Goal: Find contact information: Find contact information

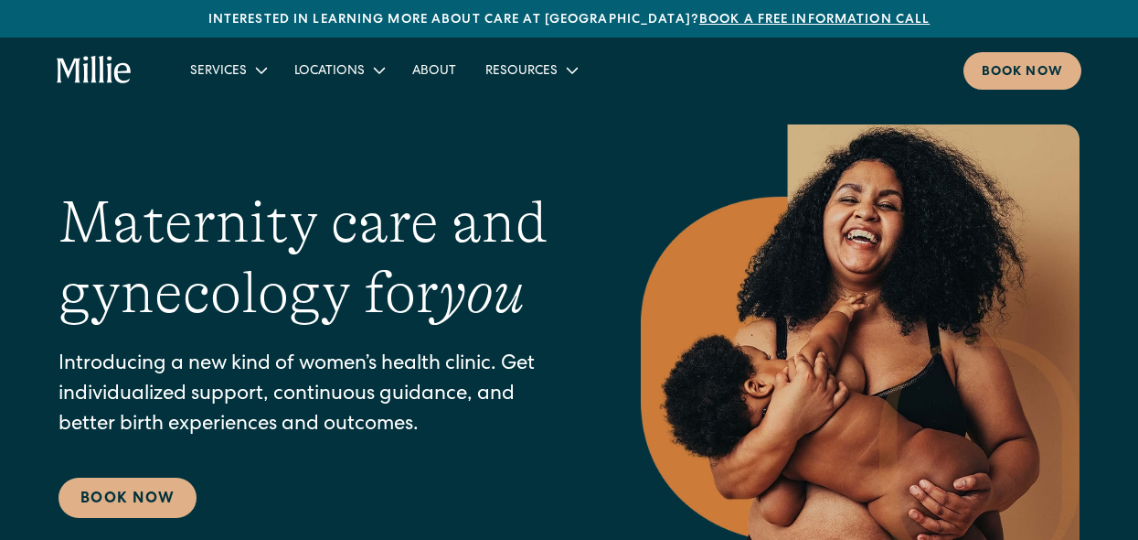
click at [546, 72] on div "Resources" at bounding box center [522, 71] width 72 height 19
click at [421, 64] on link "About" at bounding box center [434, 70] width 73 height 30
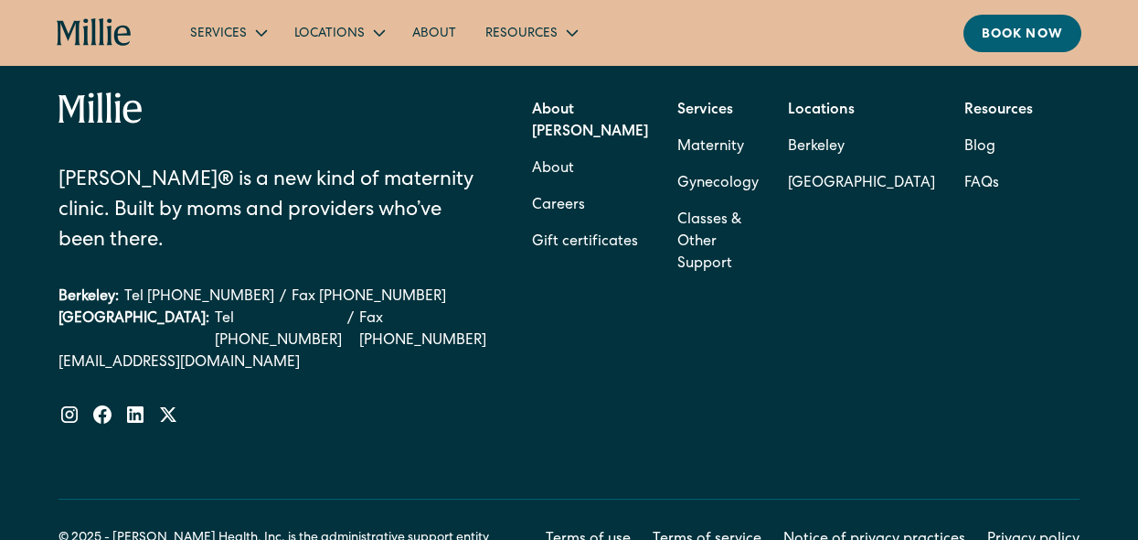
scroll to position [5905, 0]
click at [585, 209] on link "Careers" at bounding box center [558, 206] width 53 height 37
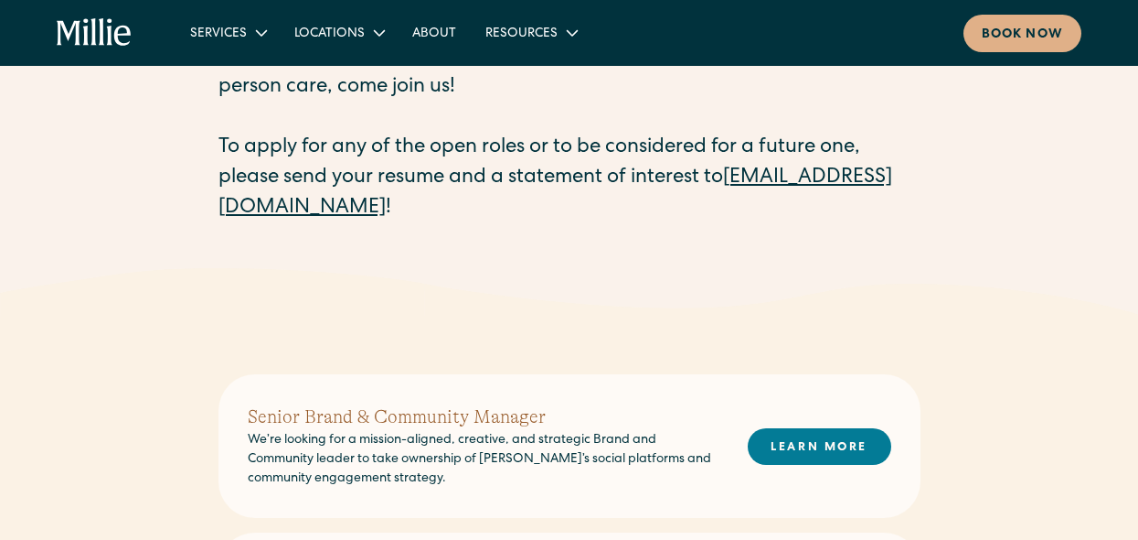
scroll to position [179, 0]
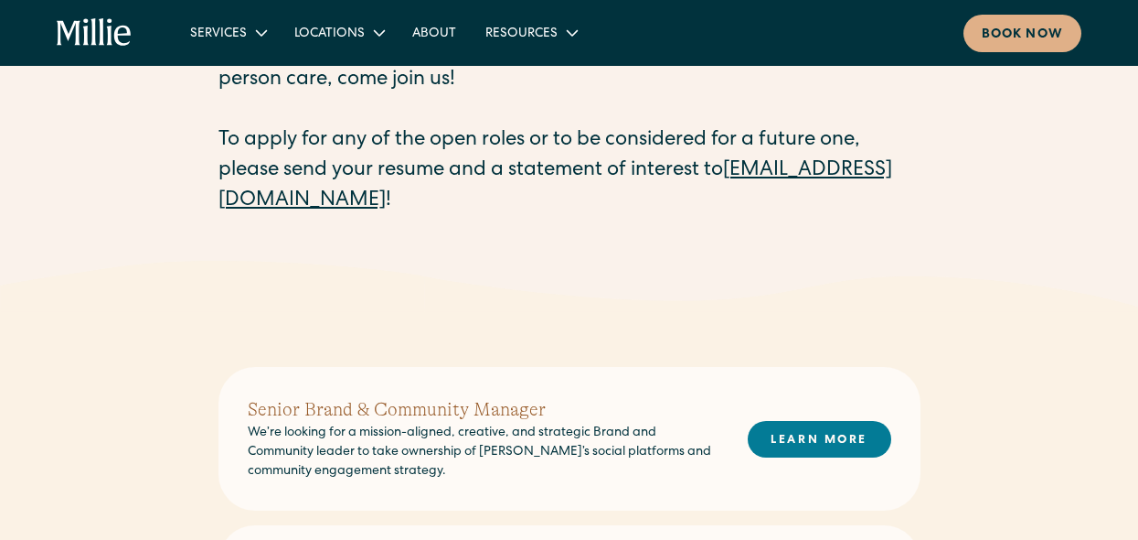
click at [375, 202] on link "careers@millieclinic.com" at bounding box center [556, 186] width 674 height 50
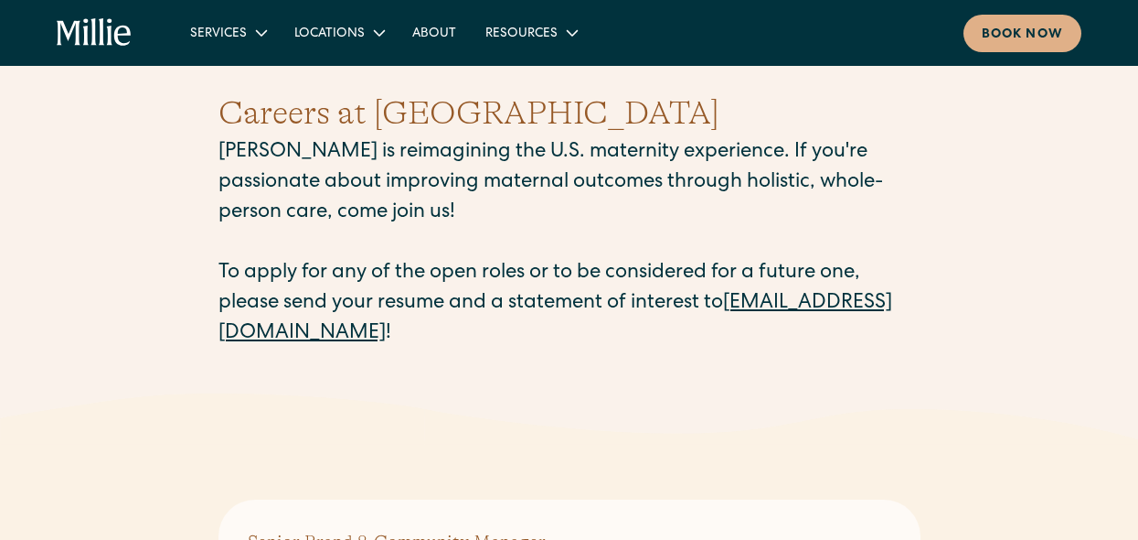
scroll to position [0, 0]
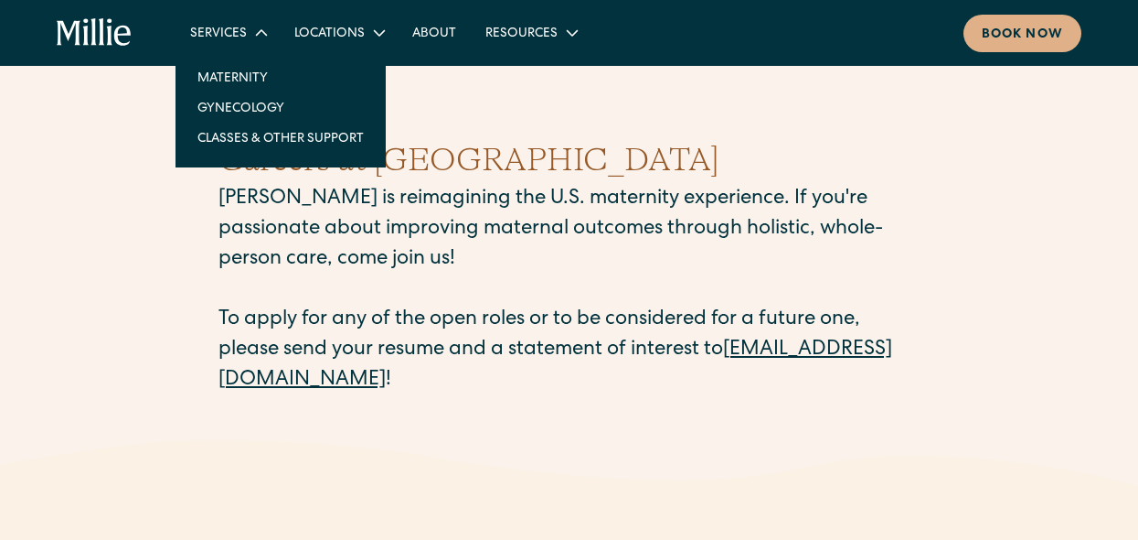
click at [245, 36] on div "Services" at bounding box center [228, 32] width 104 height 30
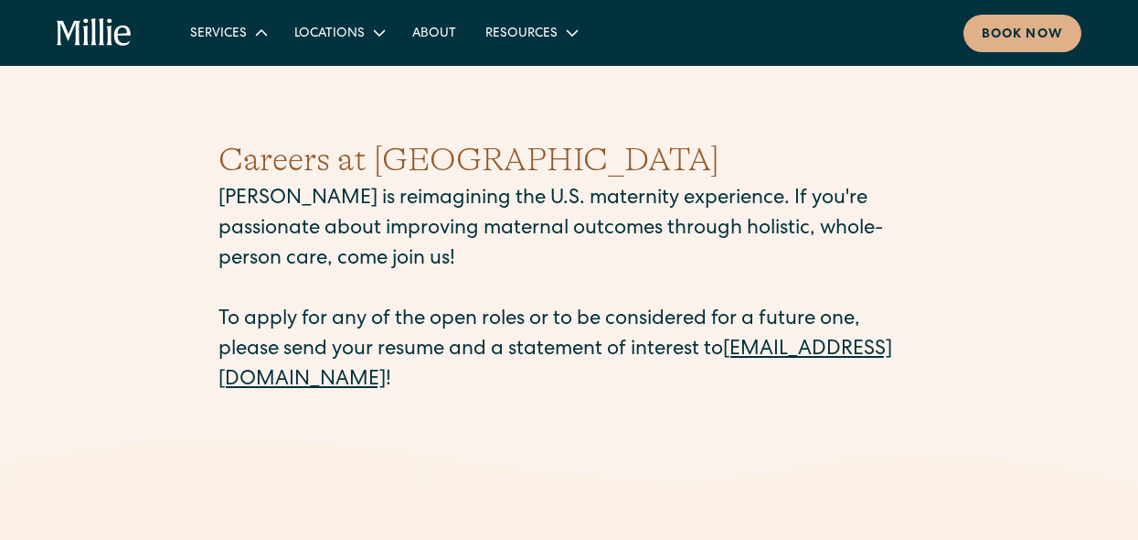
click at [245, 36] on div "Services" at bounding box center [228, 32] width 104 height 30
click at [524, 222] on p "Millie is reimagining the U.S. maternity experience. If you're passionate about…" at bounding box center [570, 290] width 702 height 211
click at [349, 387] on link "careers@millieclinic.com" at bounding box center [556, 365] width 674 height 50
click at [372, 388] on link "careers@millieclinic.com" at bounding box center [556, 365] width 674 height 50
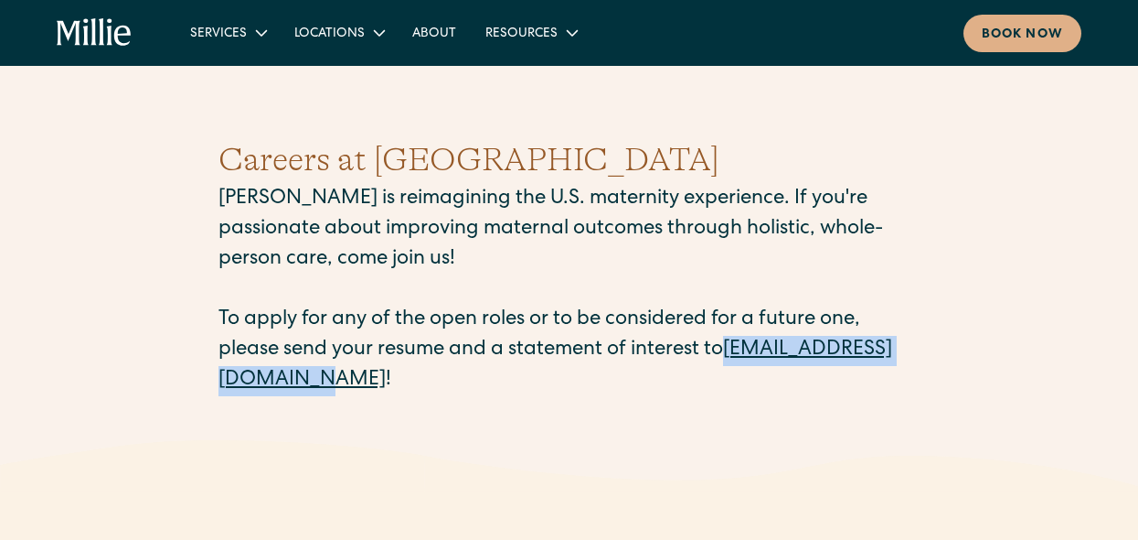
copy link "careers@millieclinic.com"
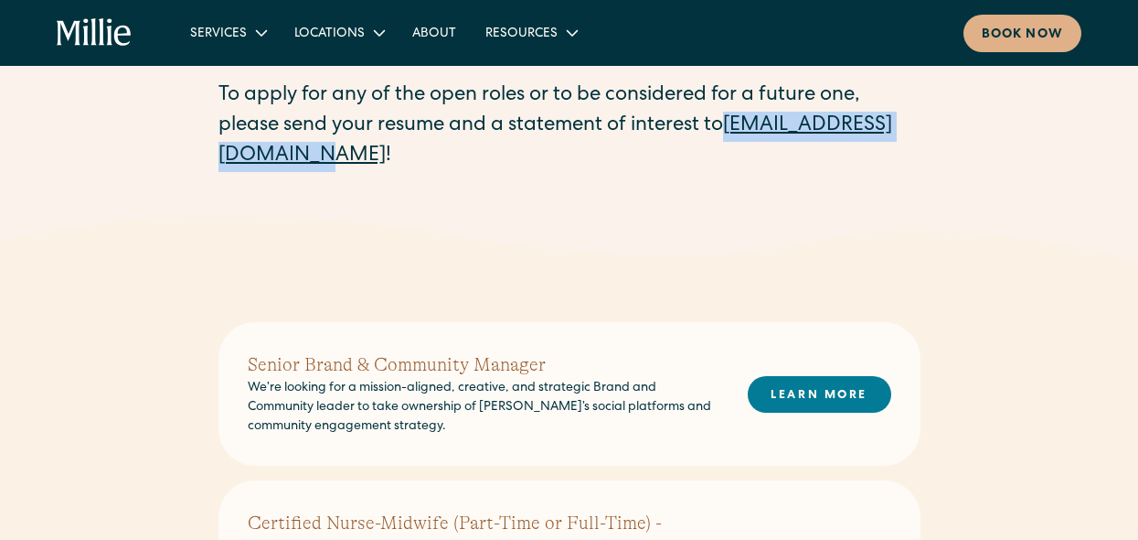
scroll to position [229, 0]
